Goal: Information Seeking & Learning: Learn about a topic

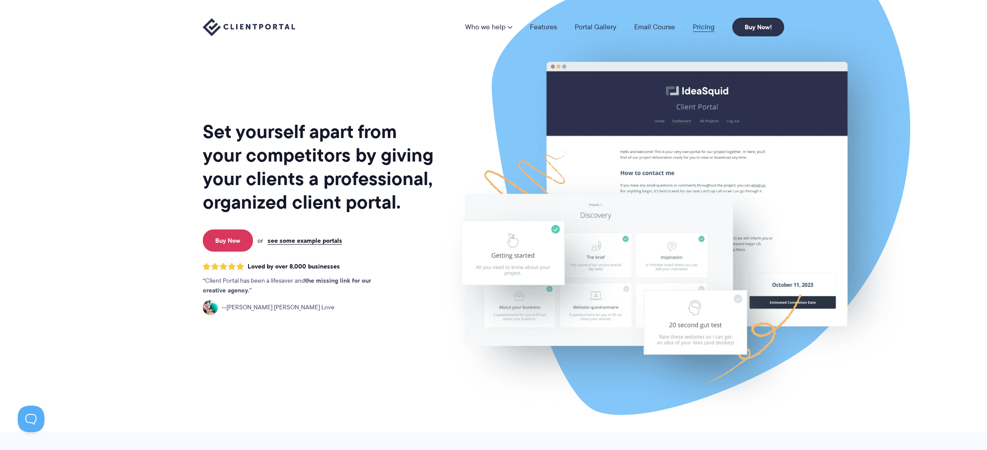
click at [697, 24] on link "Pricing" at bounding box center [704, 27] width 22 height 7
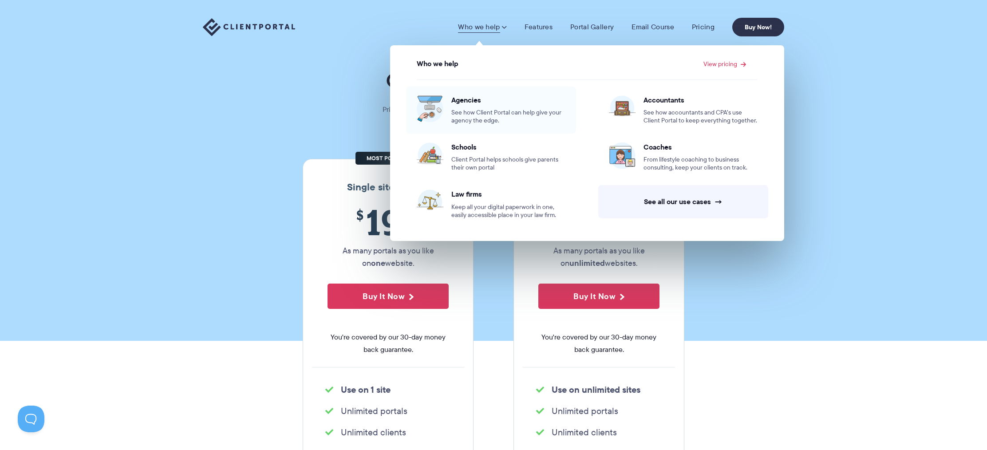
click at [484, 106] on div "Agencies See how Client Portal can help give your agency the edge." at bounding box center [508, 109] width 114 height 29
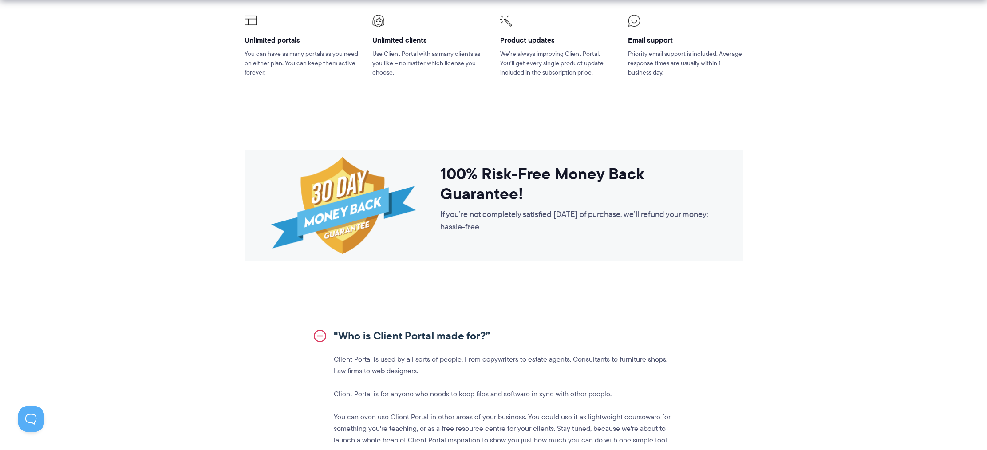
scroll to position [738, 0]
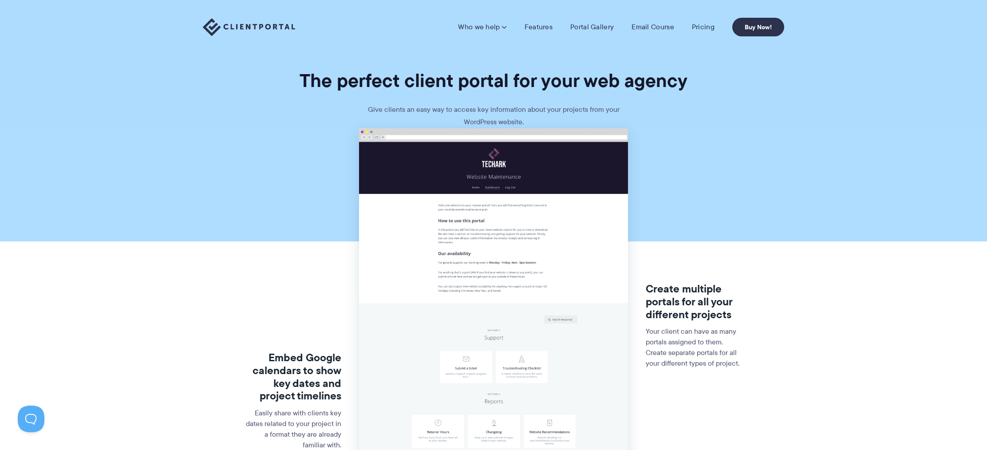
click at [288, 24] on img at bounding box center [249, 27] width 92 height 18
